Goal: Task Accomplishment & Management: Manage account settings

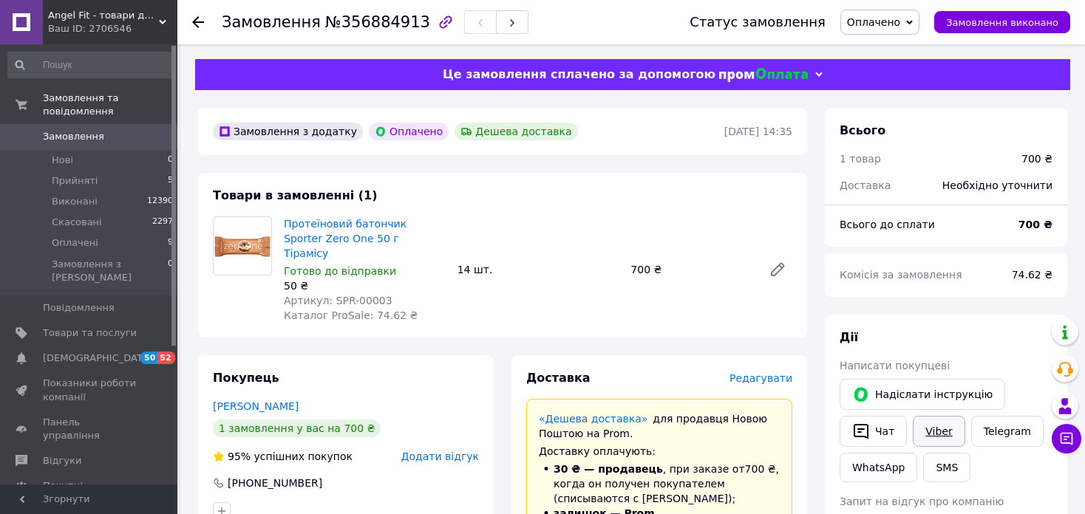
click at [945, 430] on link "Viber" at bounding box center [939, 431] width 52 height 31
click at [369, 29] on span "№356884913" at bounding box center [377, 22] width 105 height 18
copy span "356884913"
click at [742, 372] on span "Редагувати" at bounding box center [760, 378] width 63 height 12
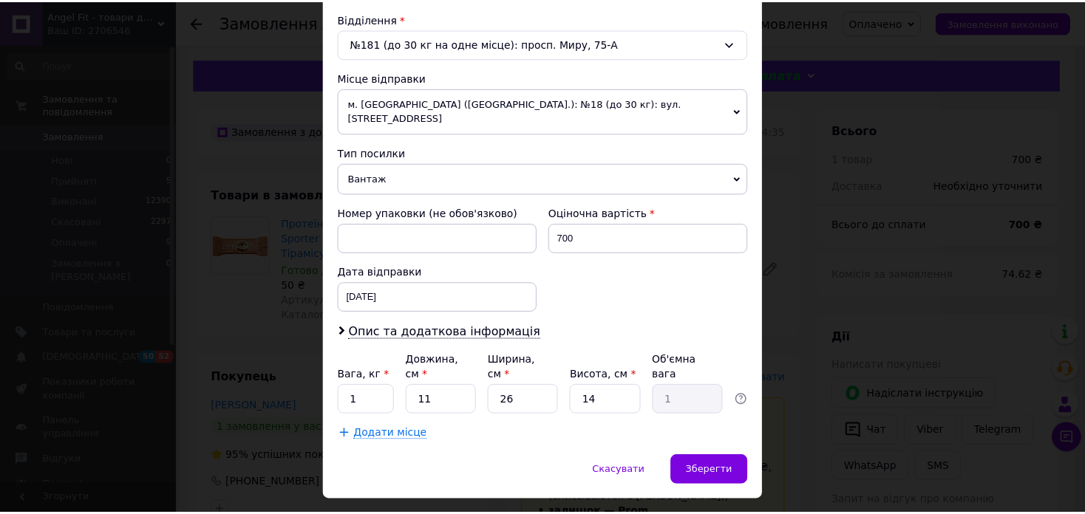
scroll to position [463, 0]
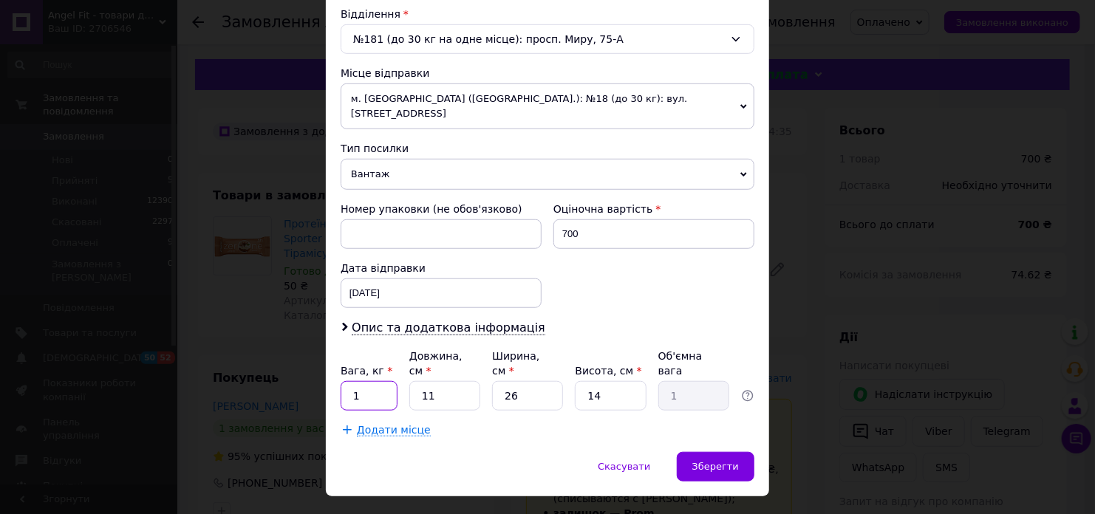
click at [361, 381] on input "1" at bounding box center [369, 396] width 57 height 30
type input "0.7"
click at [436, 381] on input "11" at bounding box center [444, 396] width 71 height 30
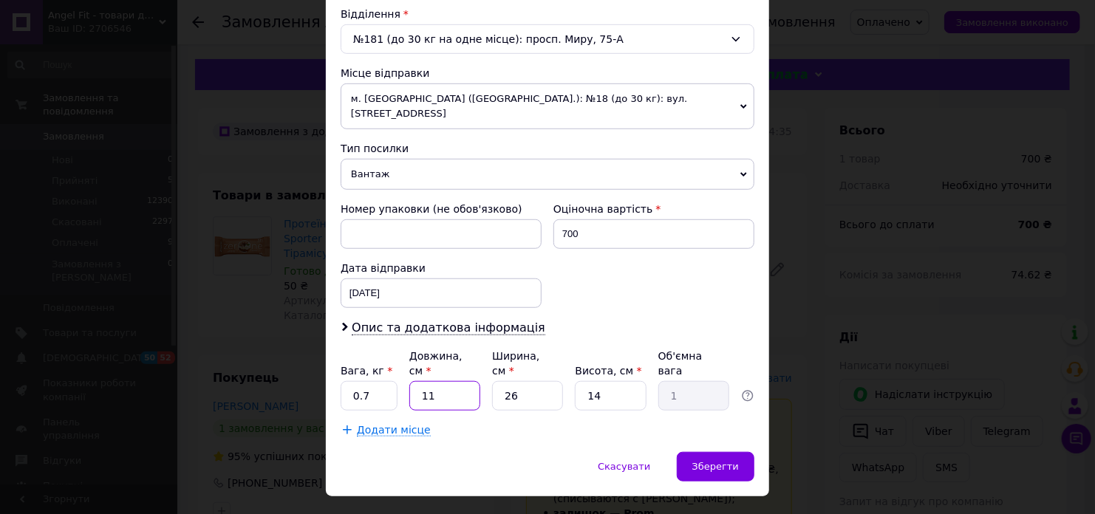
type input "1"
type input "0.1"
type input "10"
type input "0.91"
type input "10"
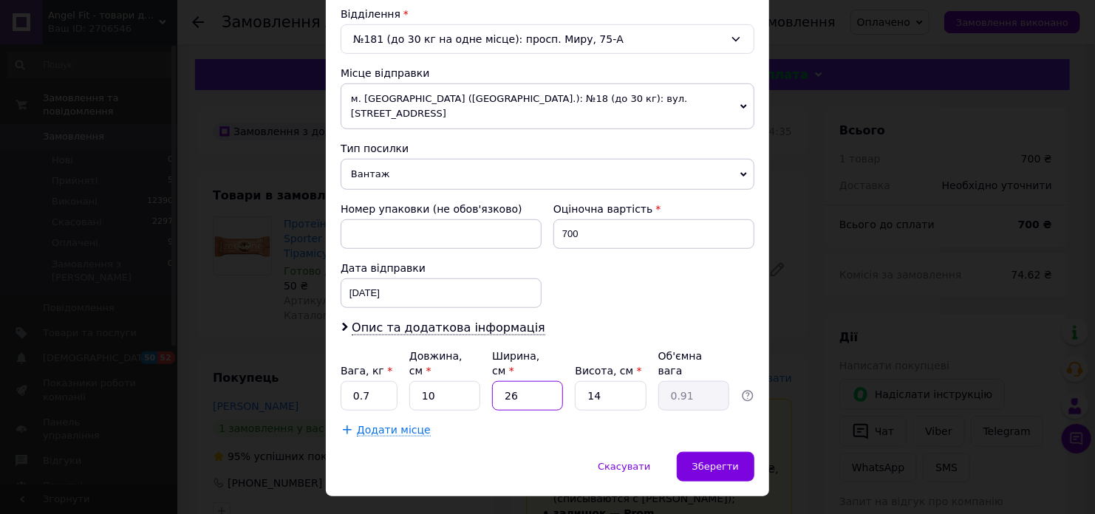
click at [511, 381] on input "26" at bounding box center [527, 396] width 71 height 30
type input "1"
type input "0.1"
drag, startPoint x: 511, startPoint y: 373, endPoint x: 589, endPoint y: 367, distance: 78.6
click at [511, 381] on input "1" at bounding box center [527, 396] width 71 height 30
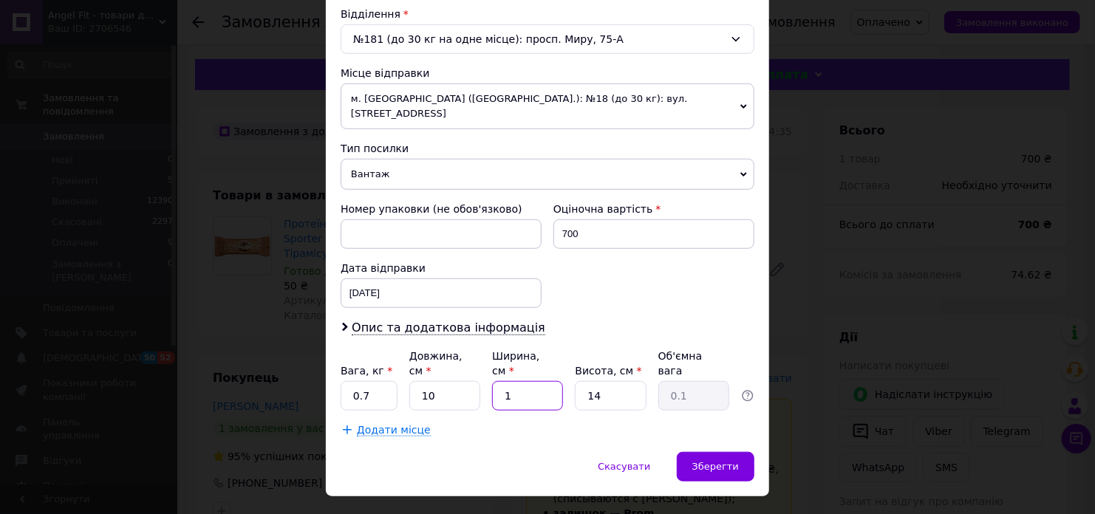
type input "10"
type input "0.35"
type input "10"
click at [597, 381] on input "14" at bounding box center [610, 396] width 71 height 30
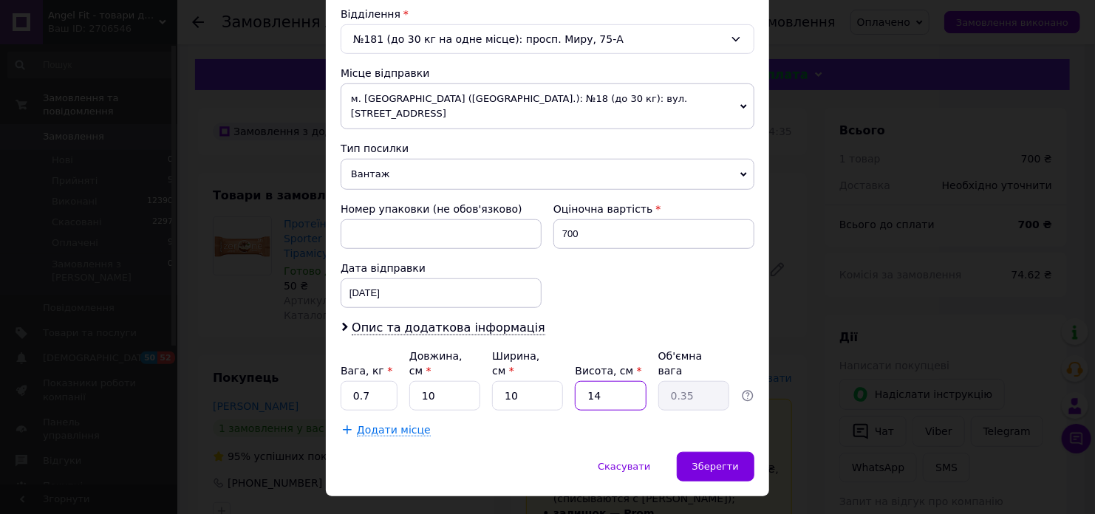
type input "1"
type input "0.1"
type input "10"
type input "0.25"
type input "10"
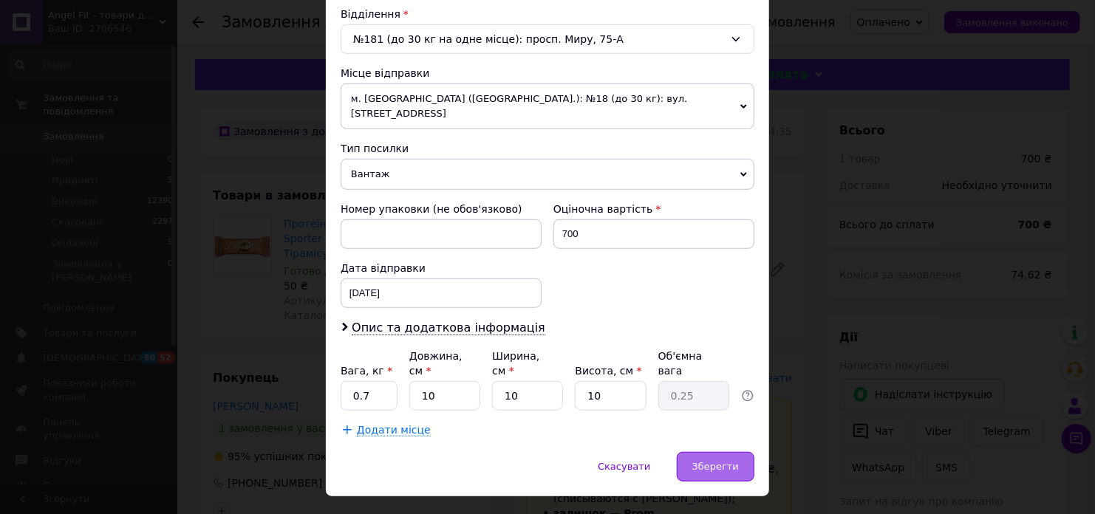
click at [706, 461] on span "Зберегти" at bounding box center [715, 466] width 47 height 11
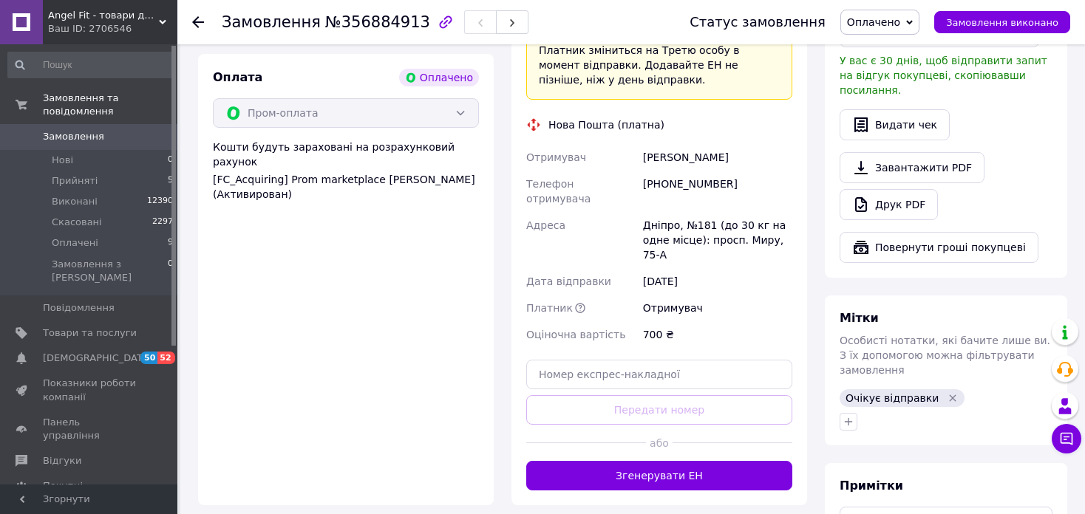
scroll to position [526, 0]
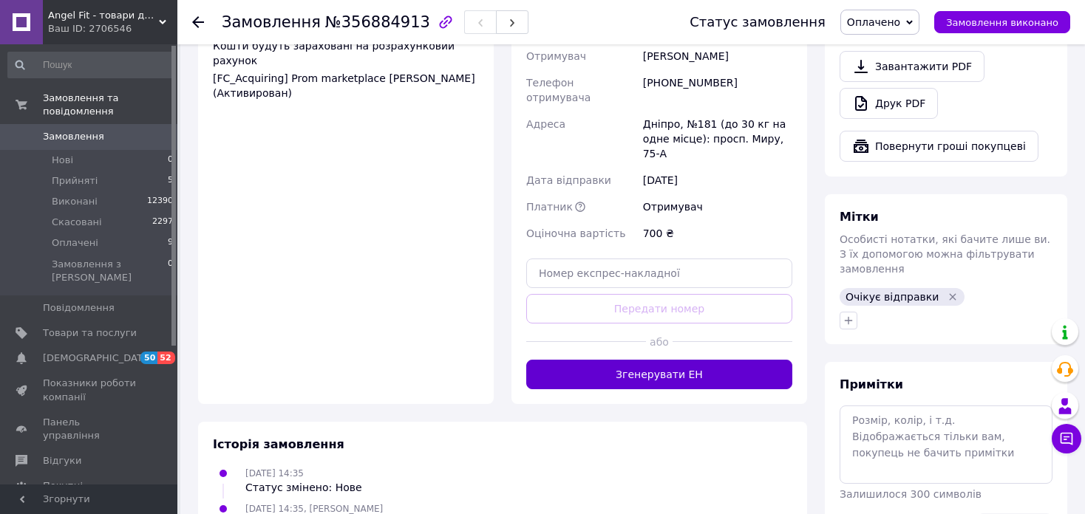
click at [682, 360] on button "Згенерувати ЕН" at bounding box center [659, 375] width 266 height 30
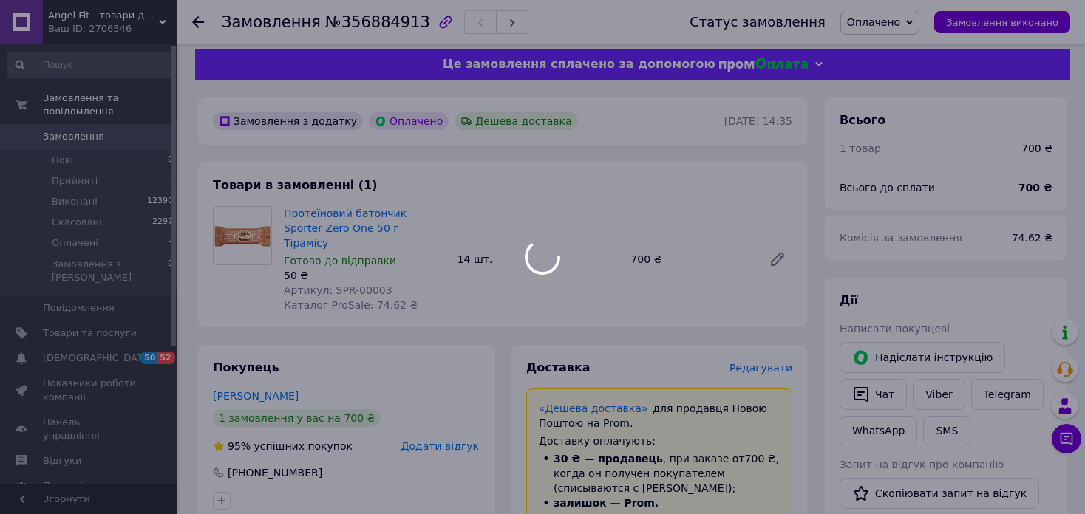
scroll to position [0, 0]
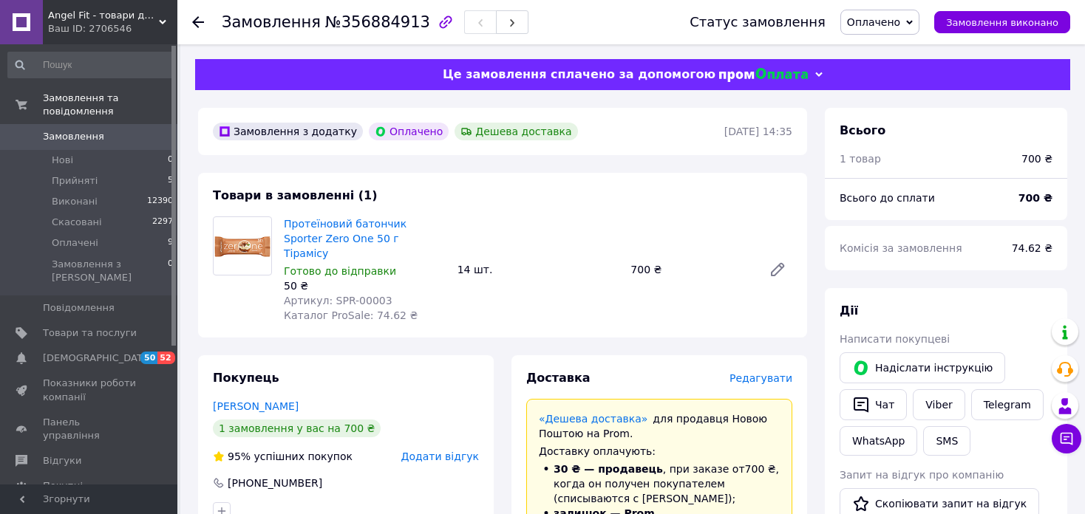
click at [369, 27] on span "№356884913" at bounding box center [377, 22] width 105 height 18
copy span "356884913"
click at [196, 21] on icon at bounding box center [198, 22] width 12 height 12
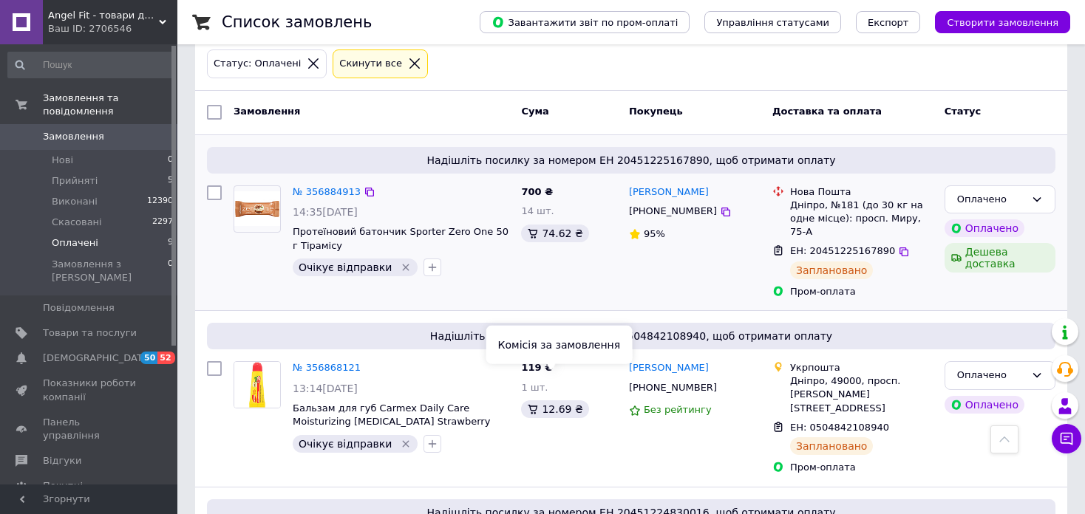
scroll to position [148, 0]
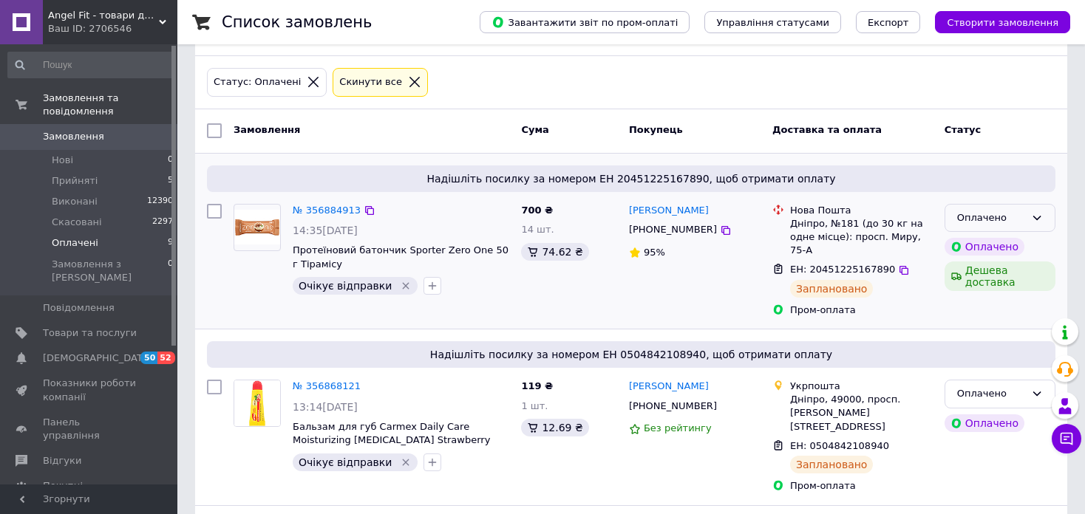
click at [1038, 216] on icon at bounding box center [1037, 218] width 8 height 4
click at [1004, 262] on li "Виконано" at bounding box center [999, 275] width 109 height 27
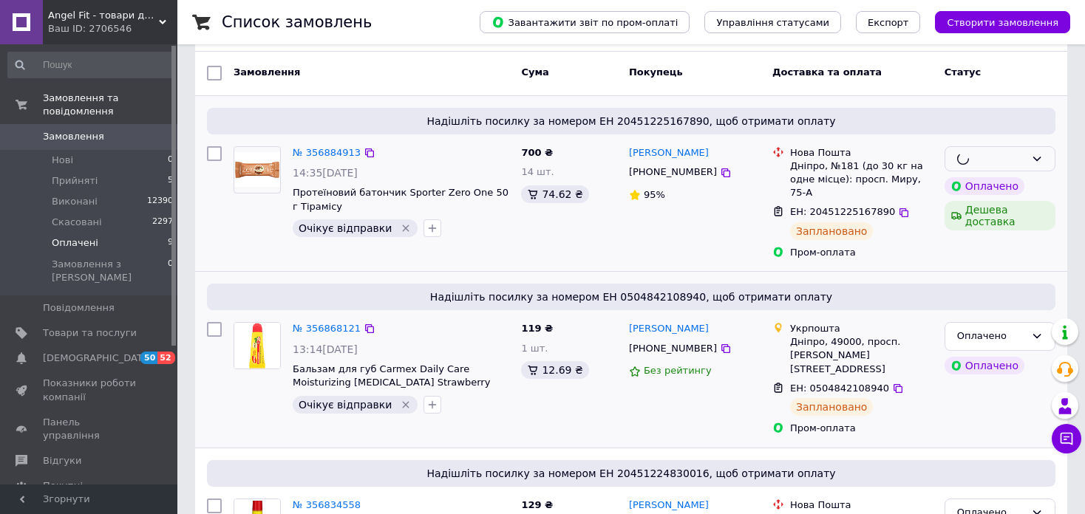
scroll to position [296, 0]
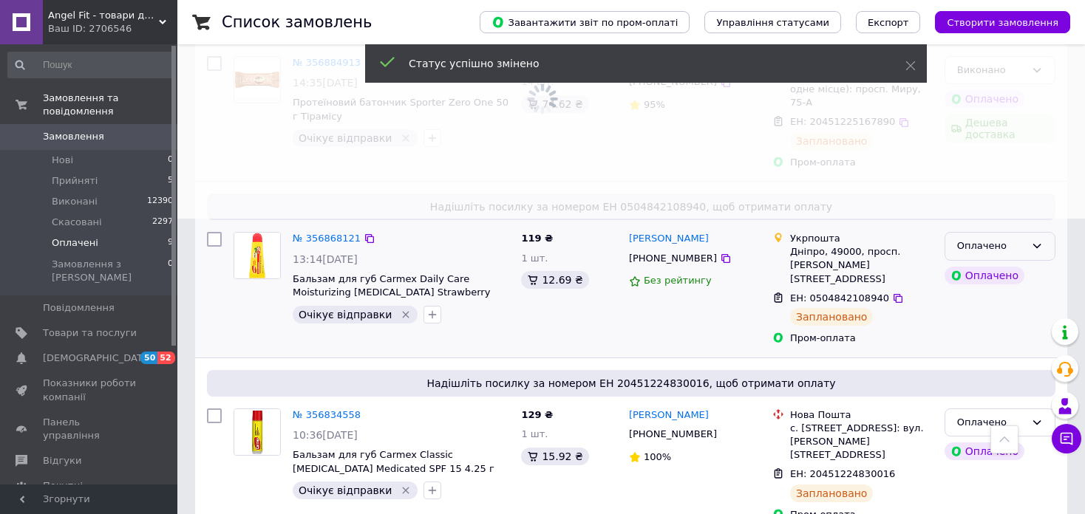
click at [1033, 240] on icon at bounding box center [1037, 246] width 12 height 12
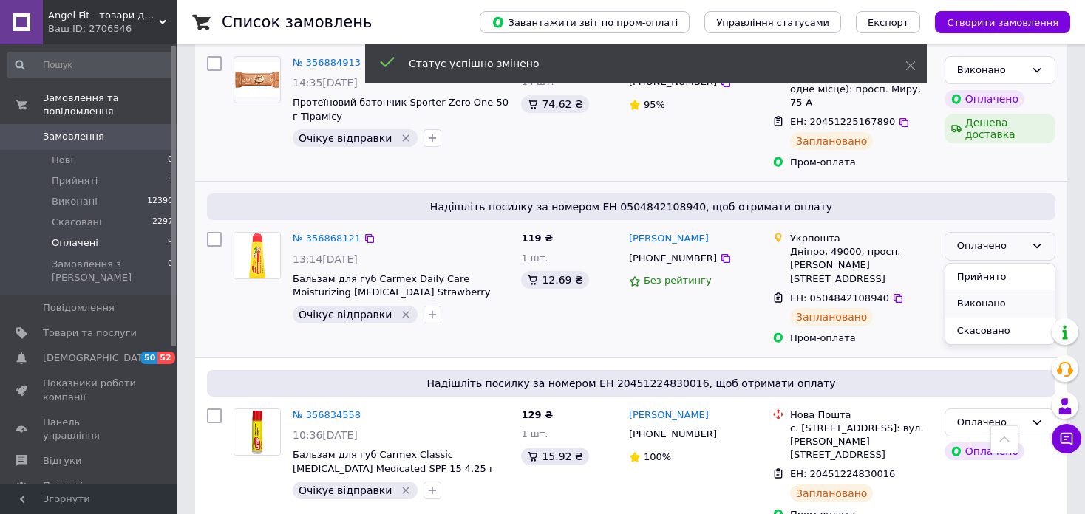
click at [1019, 290] on li "Виконано" at bounding box center [999, 303] width 109 height 27
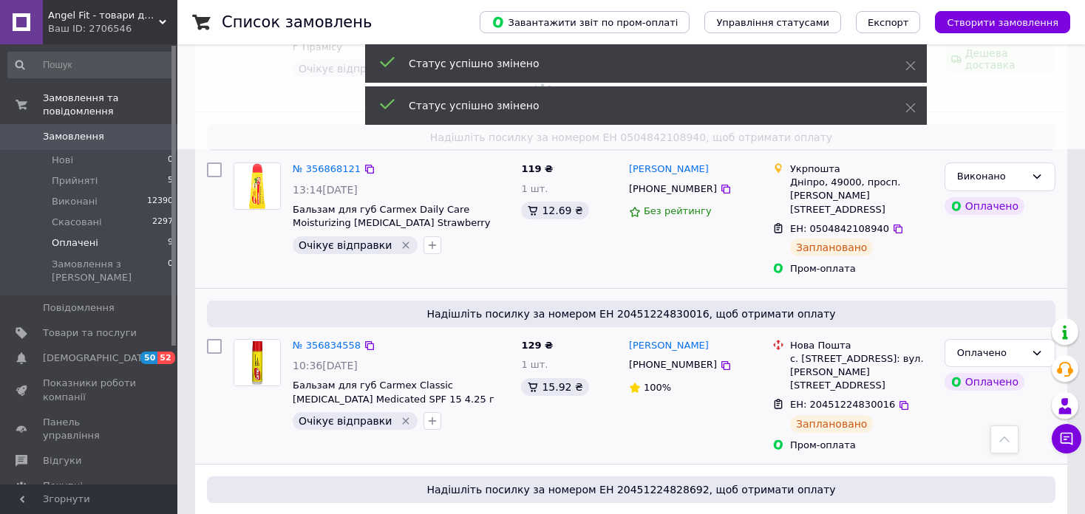
scroll to position [517, 0]
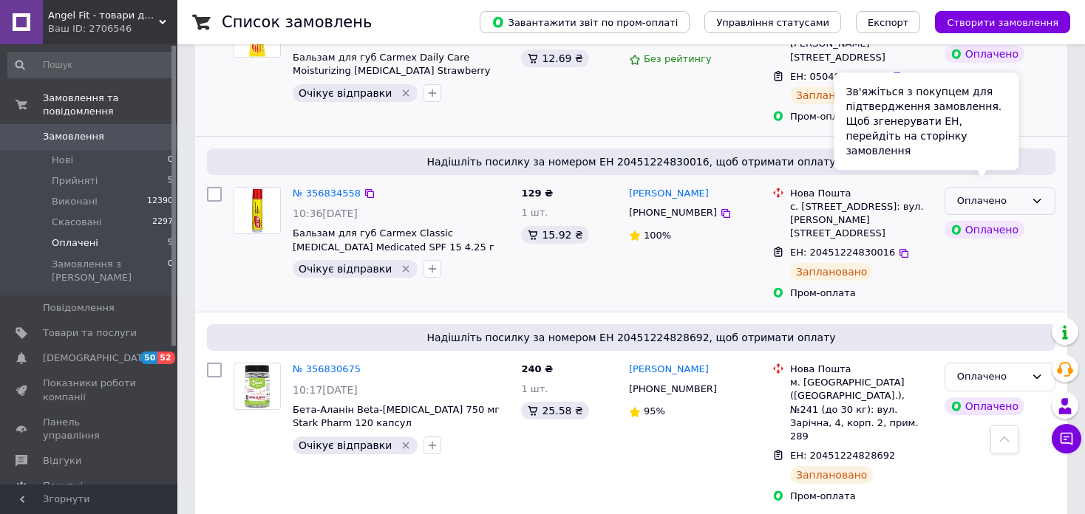
click at [1031, 195] on icon at bounding box center [1037, 201] width 12 height 12
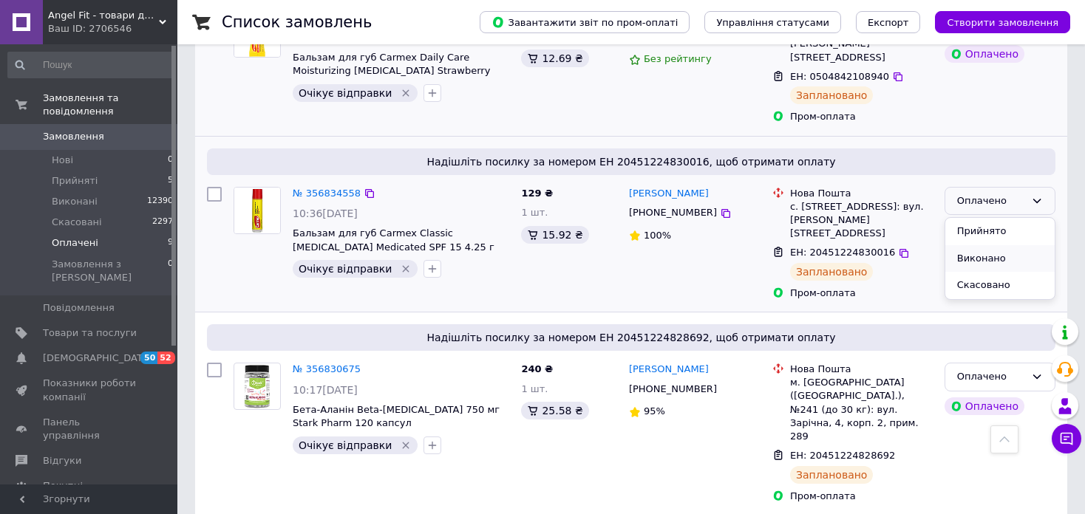
click at [1001, 245] on li "Виконано" at bounding box center [999, 258] width 109 height 27
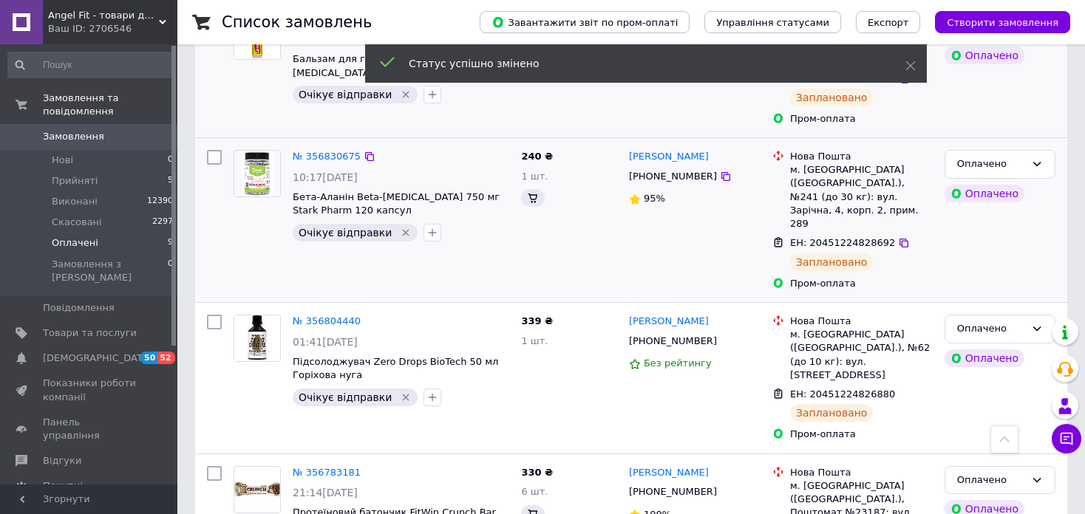
scroll to position [339, 0]
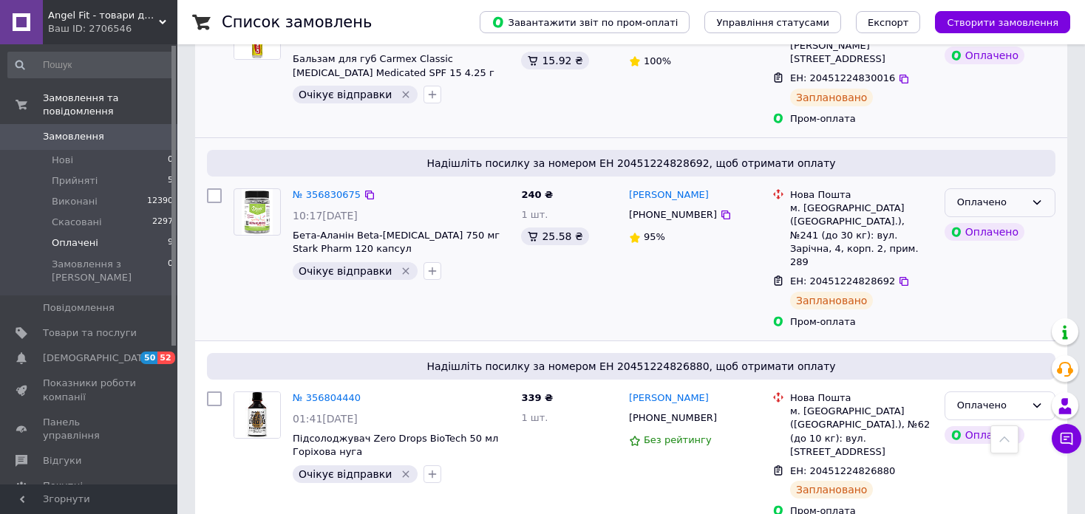
click at [1031, 197] on icon at bounding box center [1037, 203] width 12 height 12
click at [1003, 247] on li "Виконано" at bounding box center [999, 260] width 109 height 27
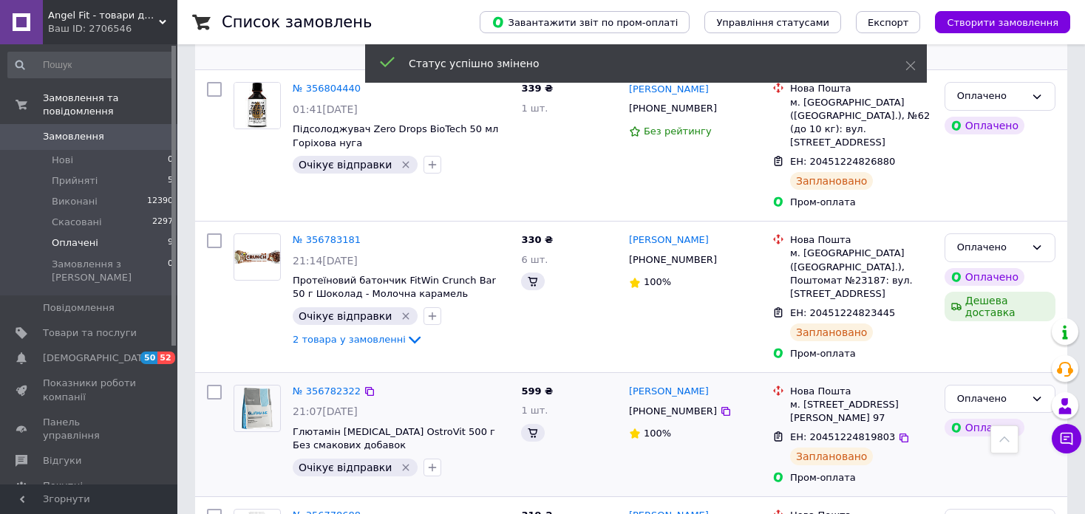
scroll to position [472, 0]
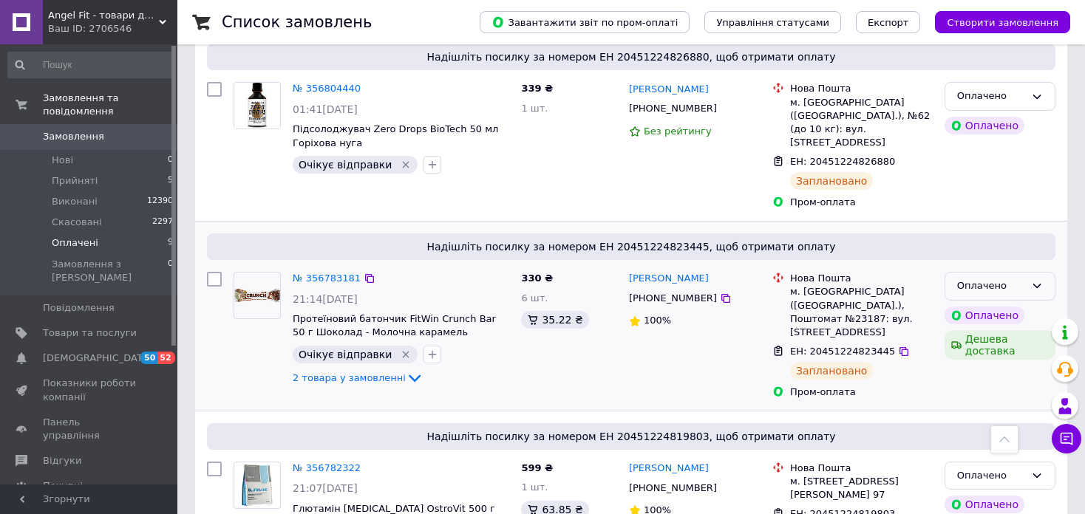
click at [1036, 280] on icon at bounding box center [1037, 286] width 12 height 12
click at [992, 330] on li "Виконано" at bounding box center [999, 343] width 109 height 27
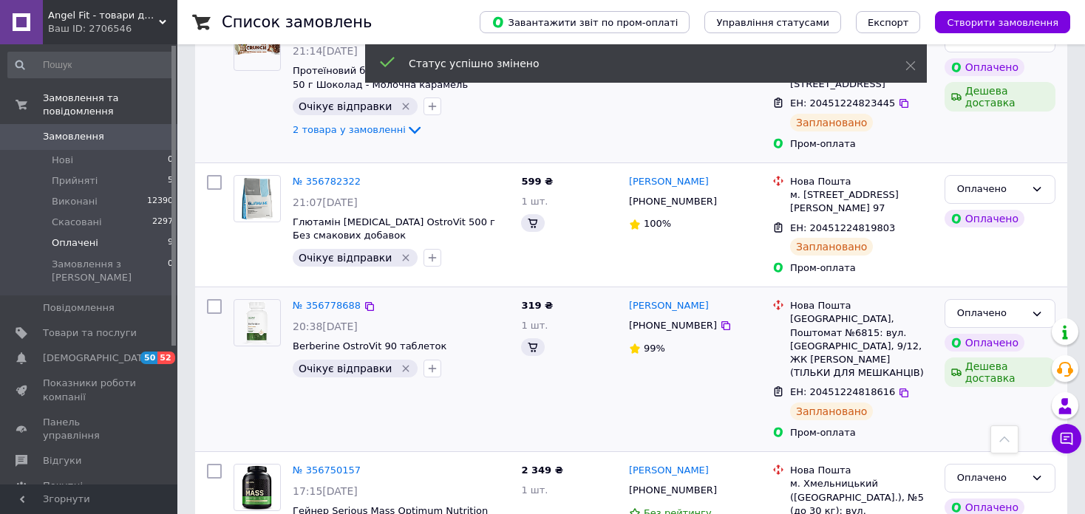
scroll to position [517, 0]
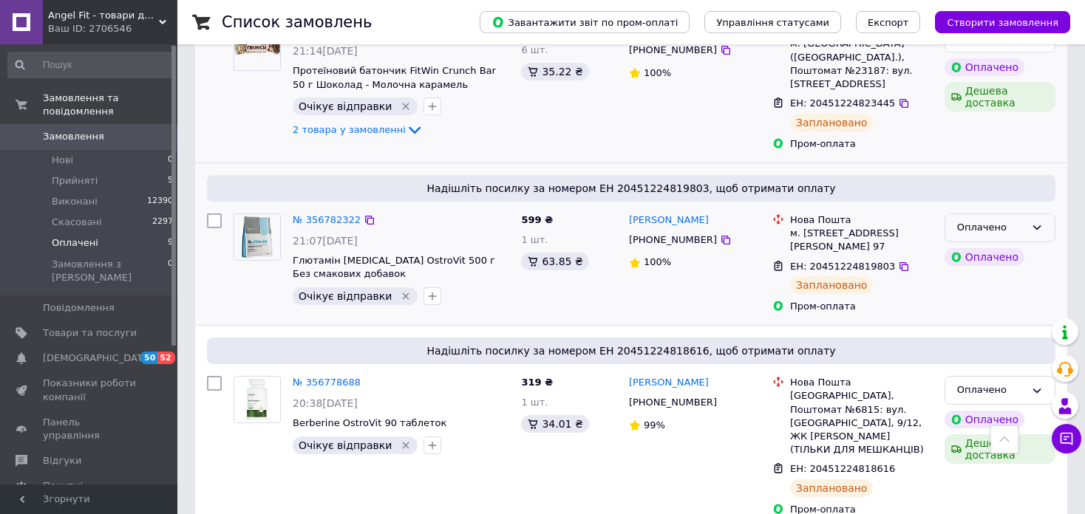
click at [1032, 222] on icon at bounding box center [1037, 228] width 12 height 12
click at [998, 272] on li "Виконано" at bounding box center [999, 285] width 109 height 27
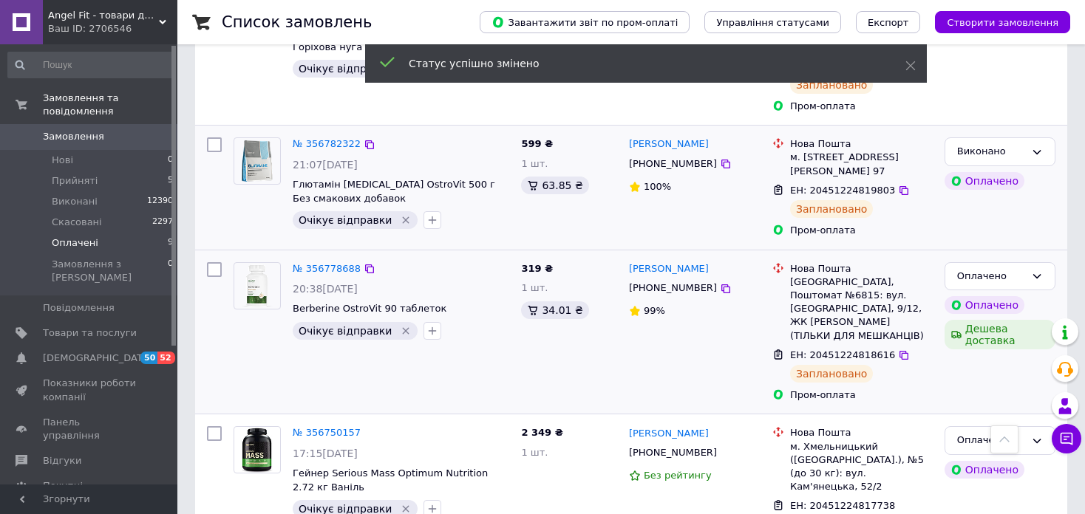
scroll to position [480, 0]
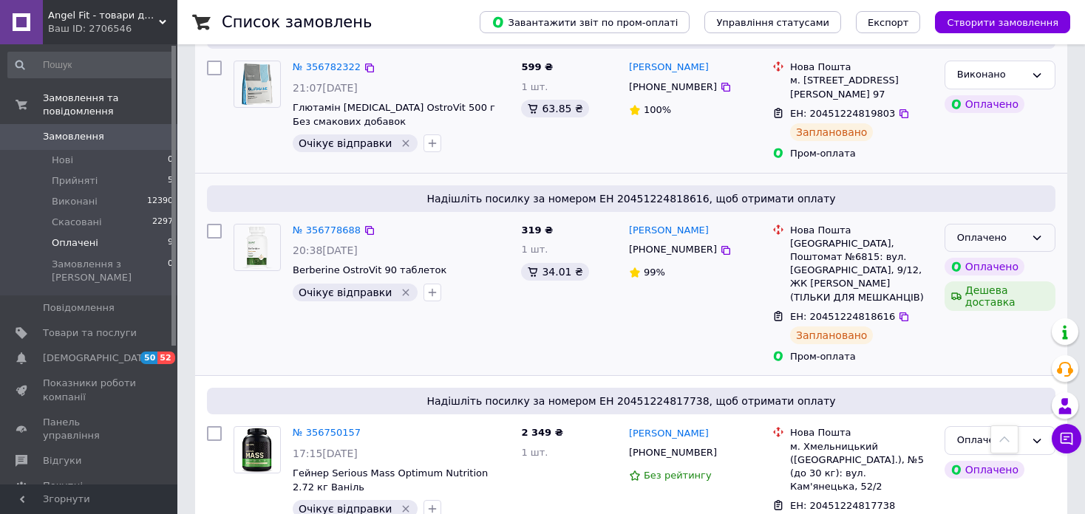
click at [1029, 224] on div "Оплачено" at bounding box center [999, 238] width 111 height 29
click at [1011, 282] on li "Виконано" at bounding box center [999, 295] width 109 height 27
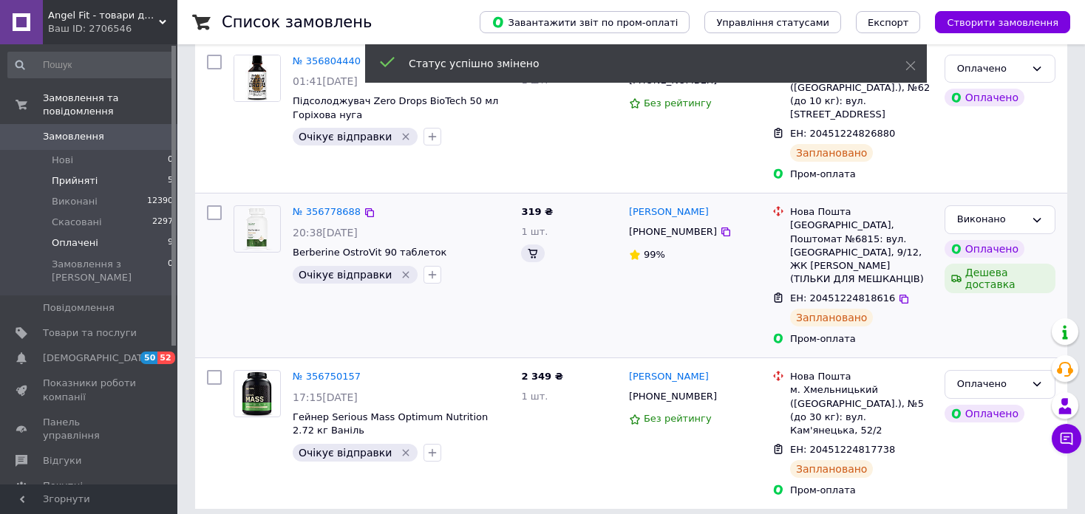
scroll to position [189, 0]
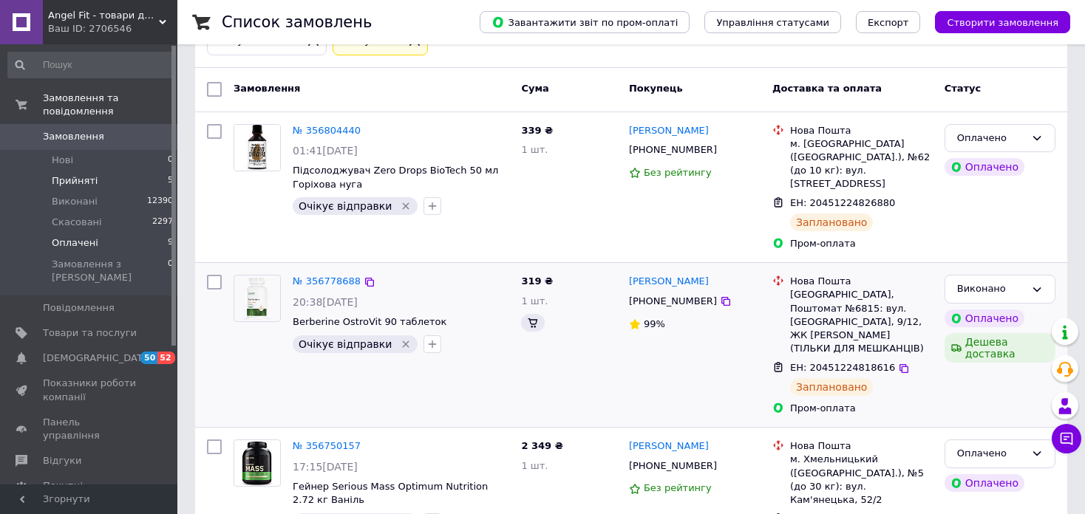
click at [113, 171] on li "Прийняті 5" at bounding box center [91, 181] width 182 height 21
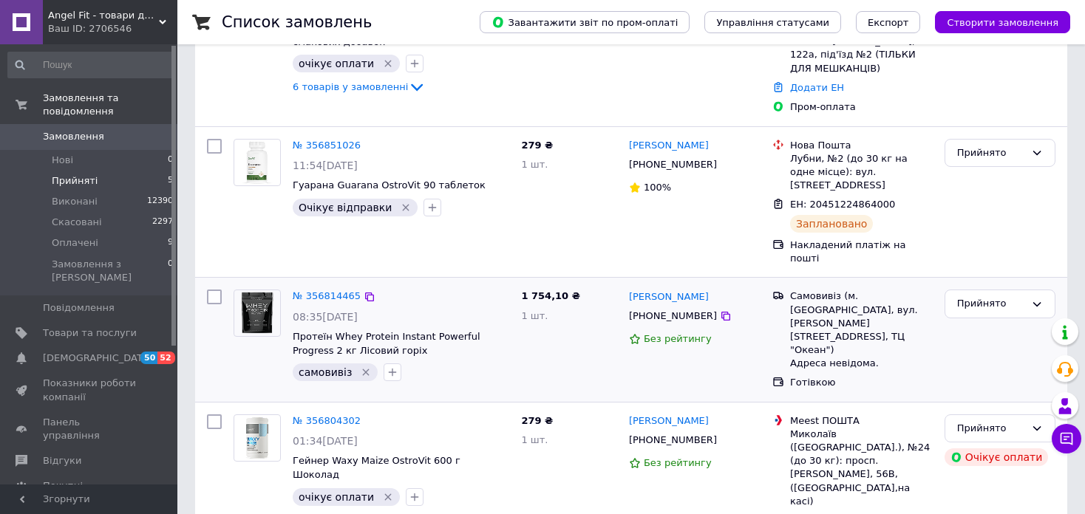
scroll to position [369, 0]
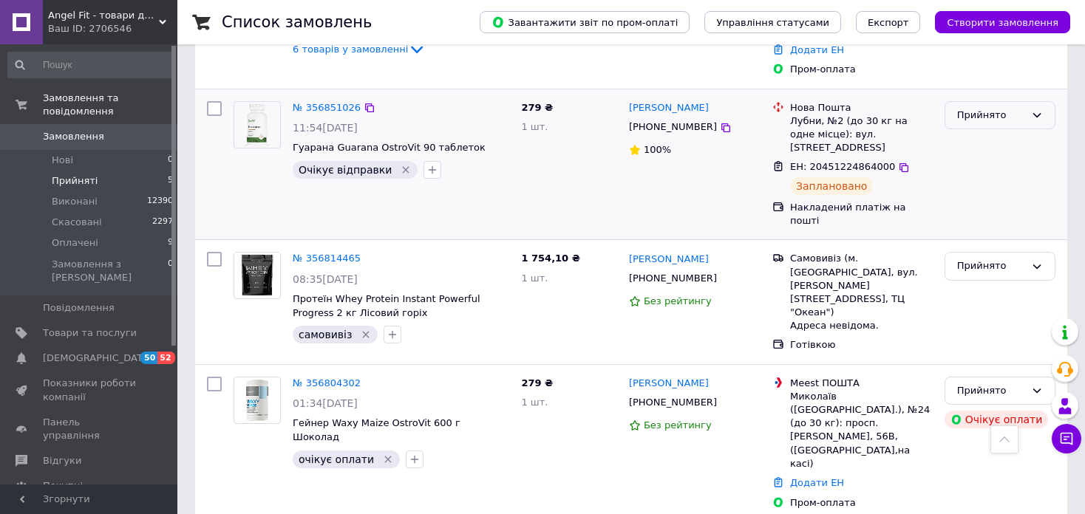
click at [1026, 101] on div "Прийнято" at bounding box center [999, 115] width 111 height 29
click at [972, 132] on li "Виконано" at bounding box center [999, 145] width 109 height 27
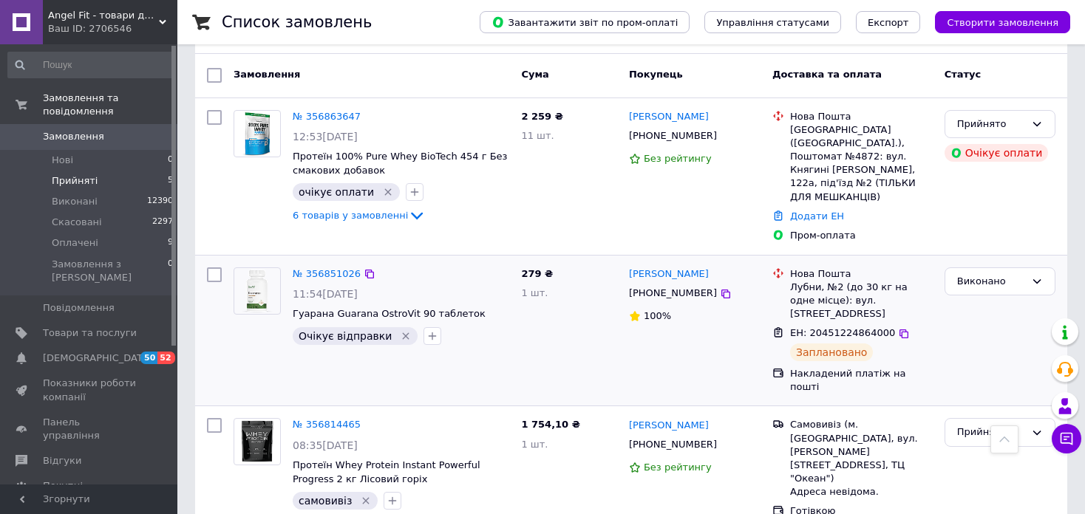
scroll to position [18, 0]
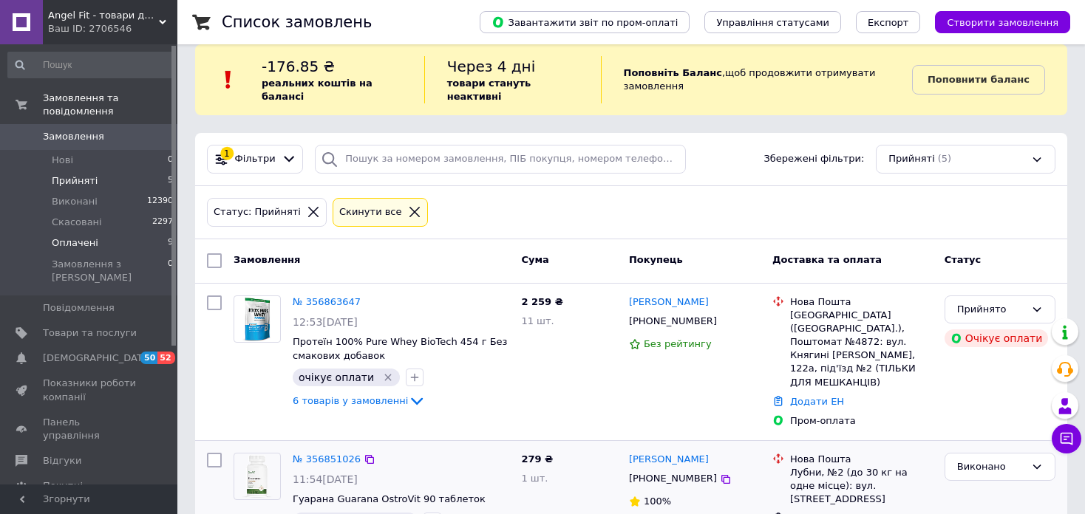
click at [120, 234] on li "Оплачені 9" at bounding box center [91, 243] width 182 height 21
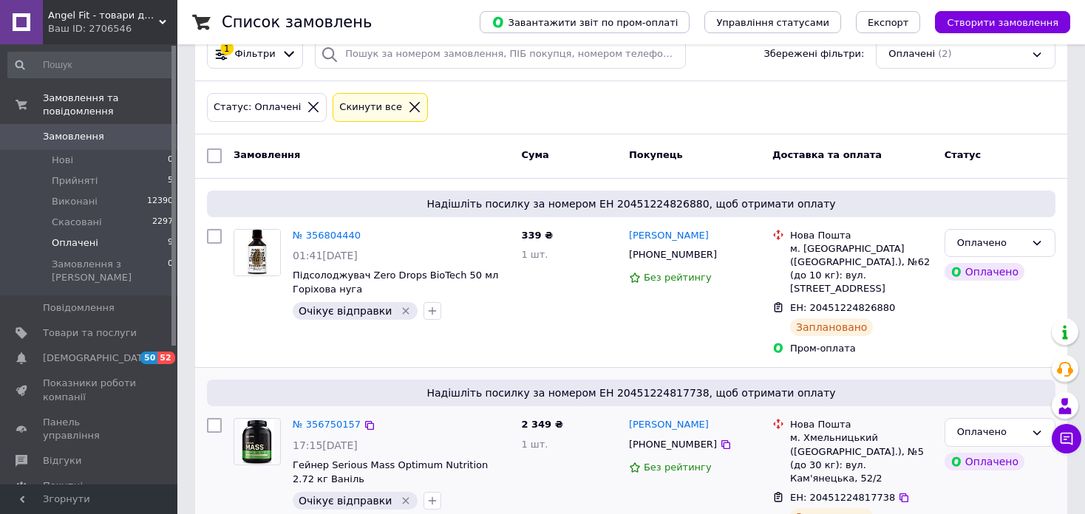
scroll to position [128, 0]
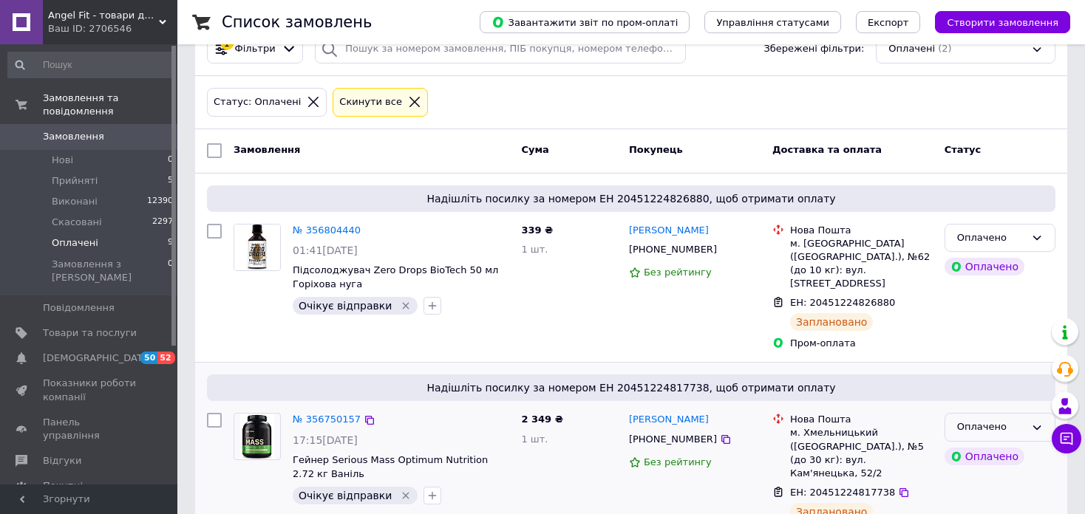
click at [989, 420] on div "Оплачено" at bounding box center [991, 428] width 68 height 16
click at [988, 471] on li "Виконано" at bounding box center [999, 484] width 109 height 27
click at [1014, 231] on div "Оплачено" at bounding box center [991, 239] width 68 height 16
click at [1004, 282] on li "Виконано" at bounding box center [999, 295] width 109 height 27
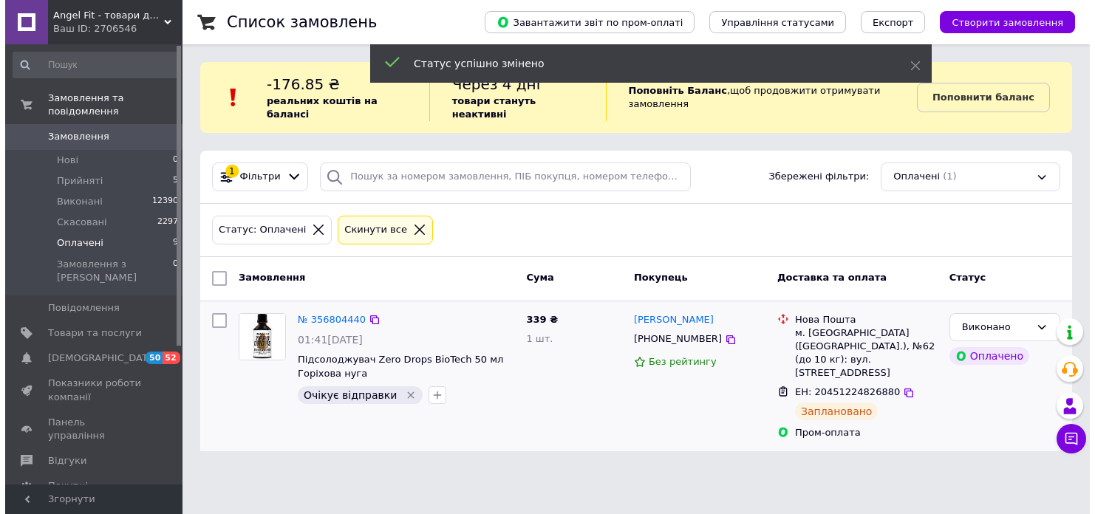
scroll to position [0, 0]
